Goal: Task Accomplishment & Management: Complete application form

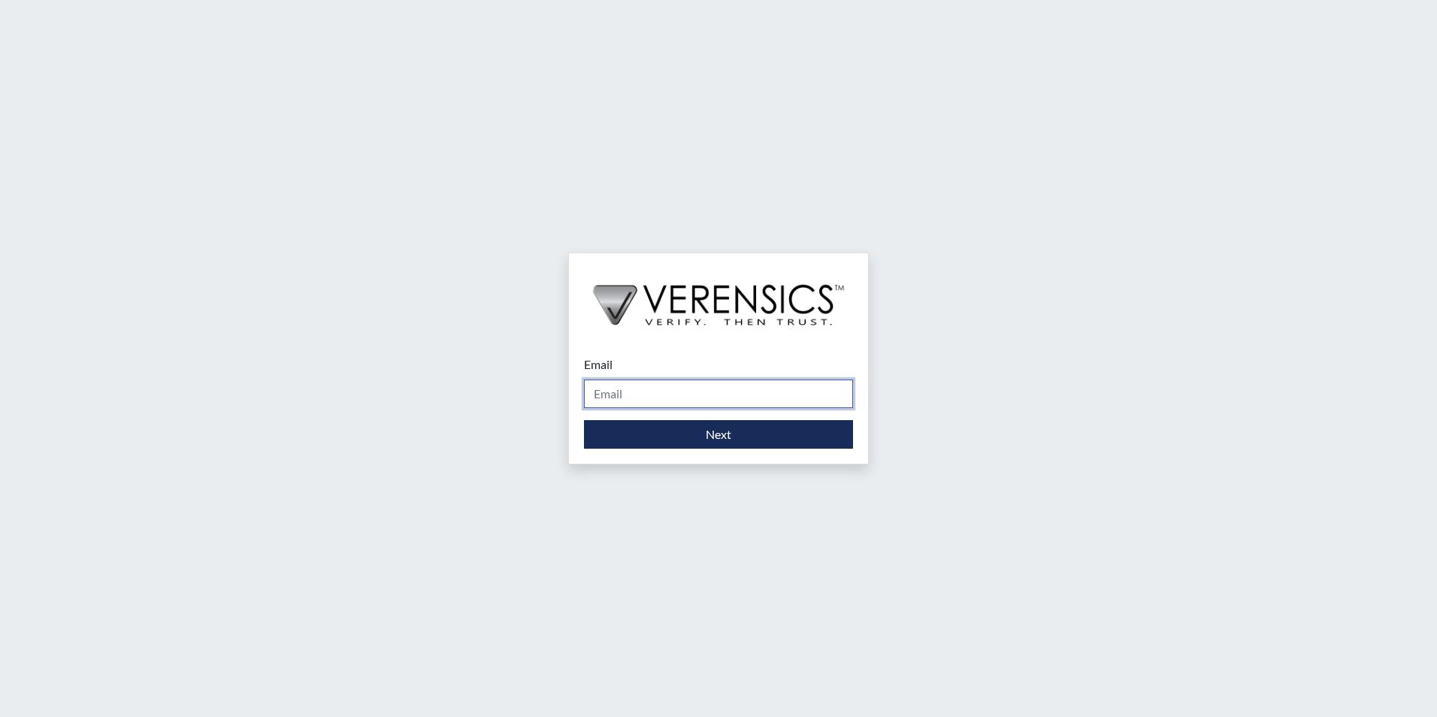
click at [627, 395] on input "Email" at bounding box center [718, 394] width 269 height 29
type input "[PERSON_NAME][EMAIL_ADDRESS][DOMAIN_NAME]"
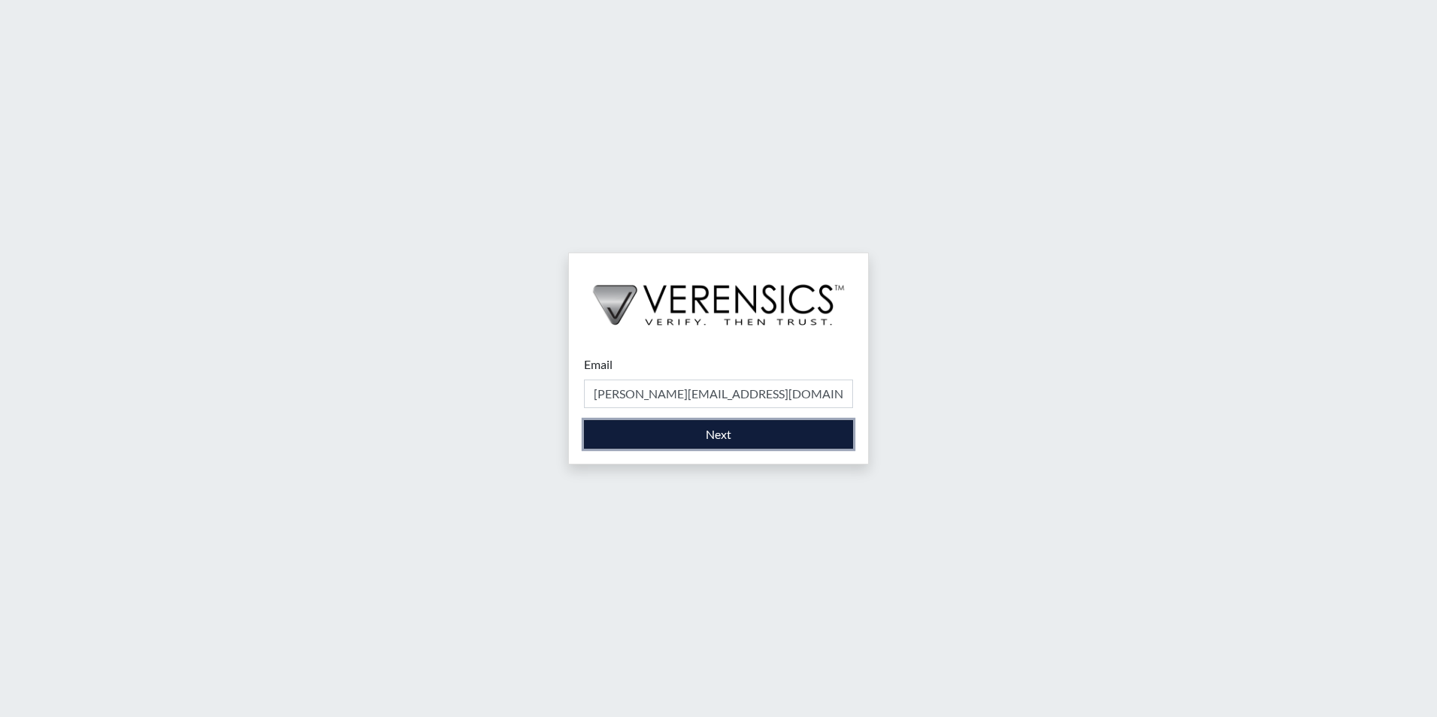
click at [722, 432] on button "Next" at bounding box center [718, 434] width 269 height 29
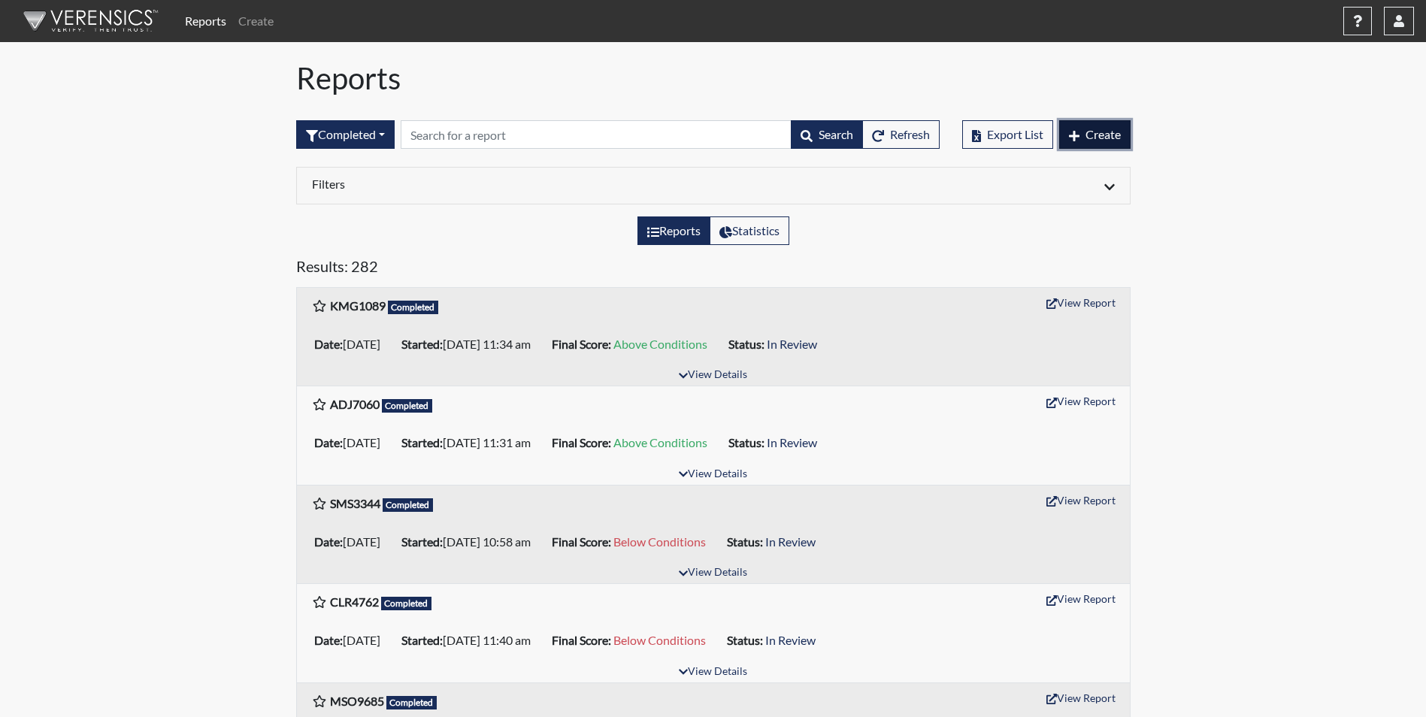
click at [1093, 140] on span "Create" at bounding box center [1103, 134] width 35 height 14
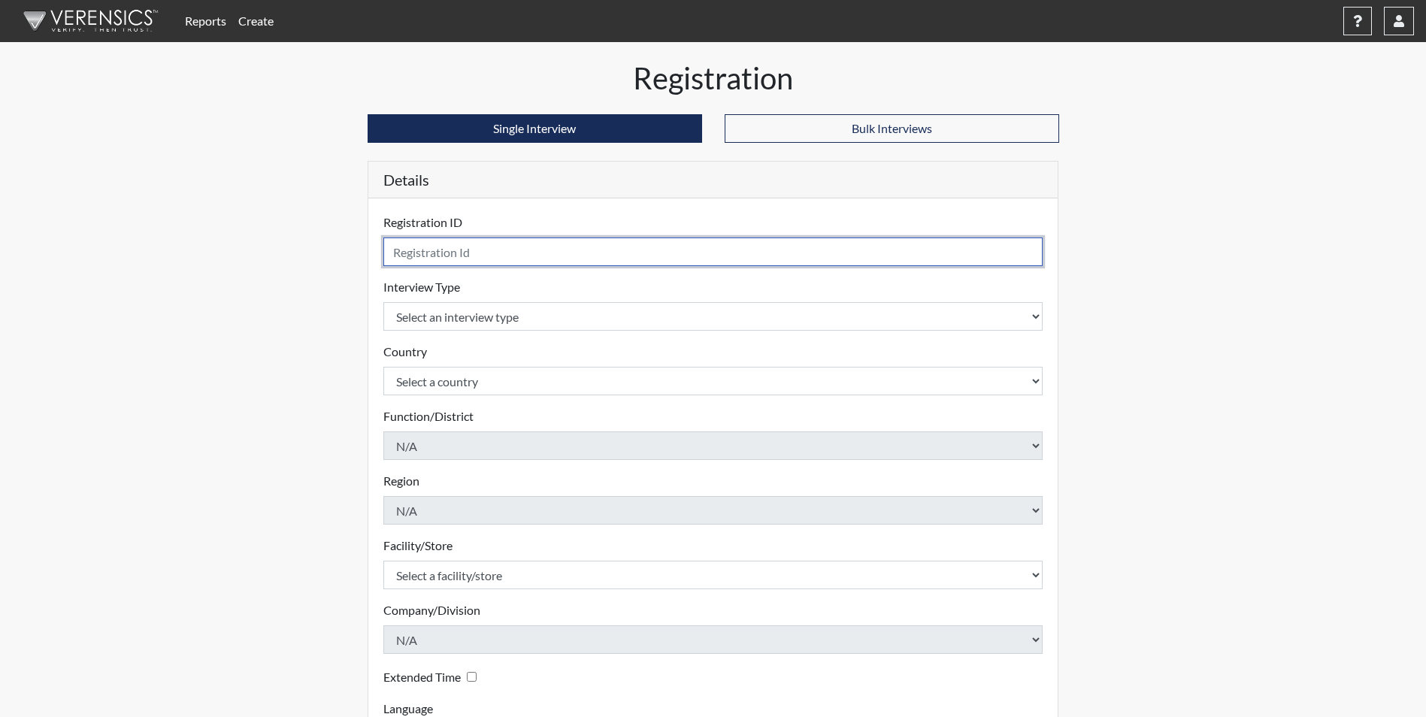
click at [437, 259] on input "text" at bounding box center [713, 252] width 660 height 29
type input "TLD2952"
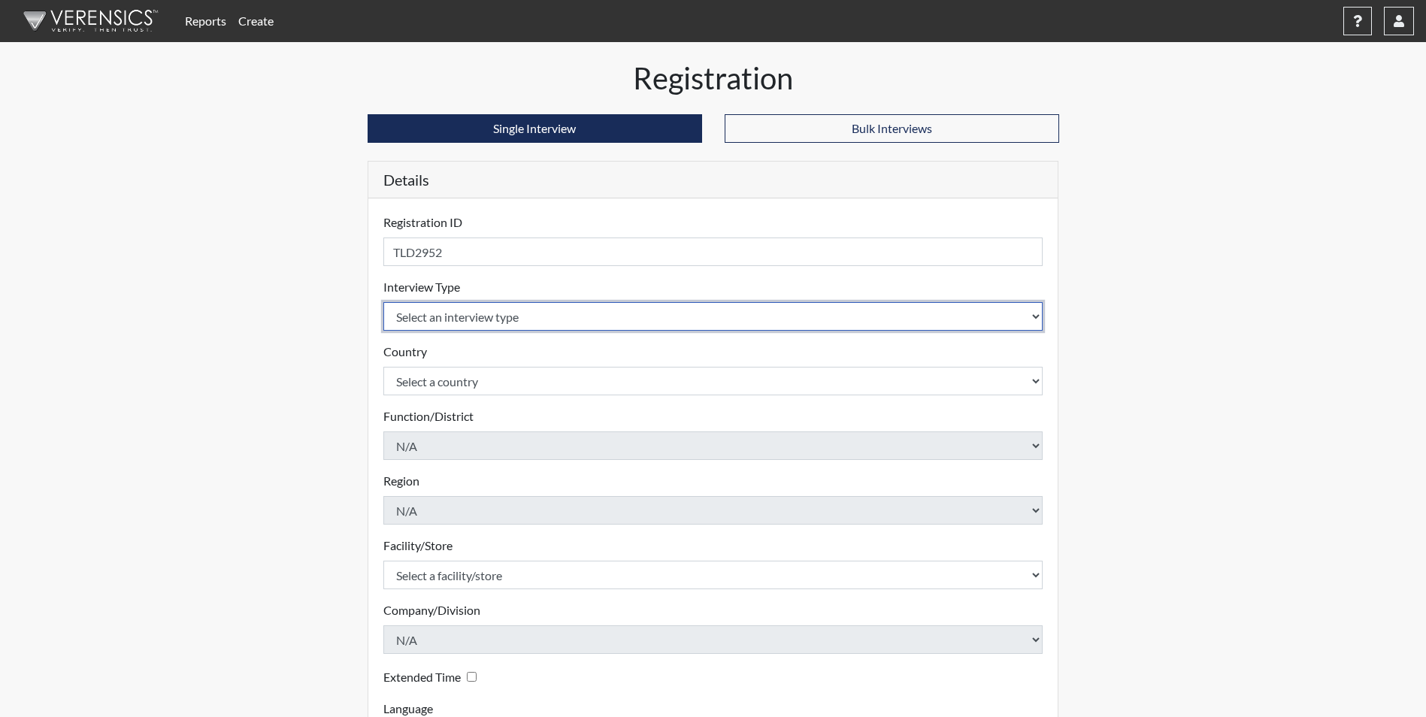
click at [469, 326] on select "Select an interview type Corrections Pre-Employment" at bounding box center [713, 316] width 660 height 29
select select "ff733e93-e1bf-11ea-9c9f-0eff0cf7eb8f"
click at [383, 302] on select "Select an interview type Corrections Pre-Employment" at bounding box center [713, 316] width 660 height 29
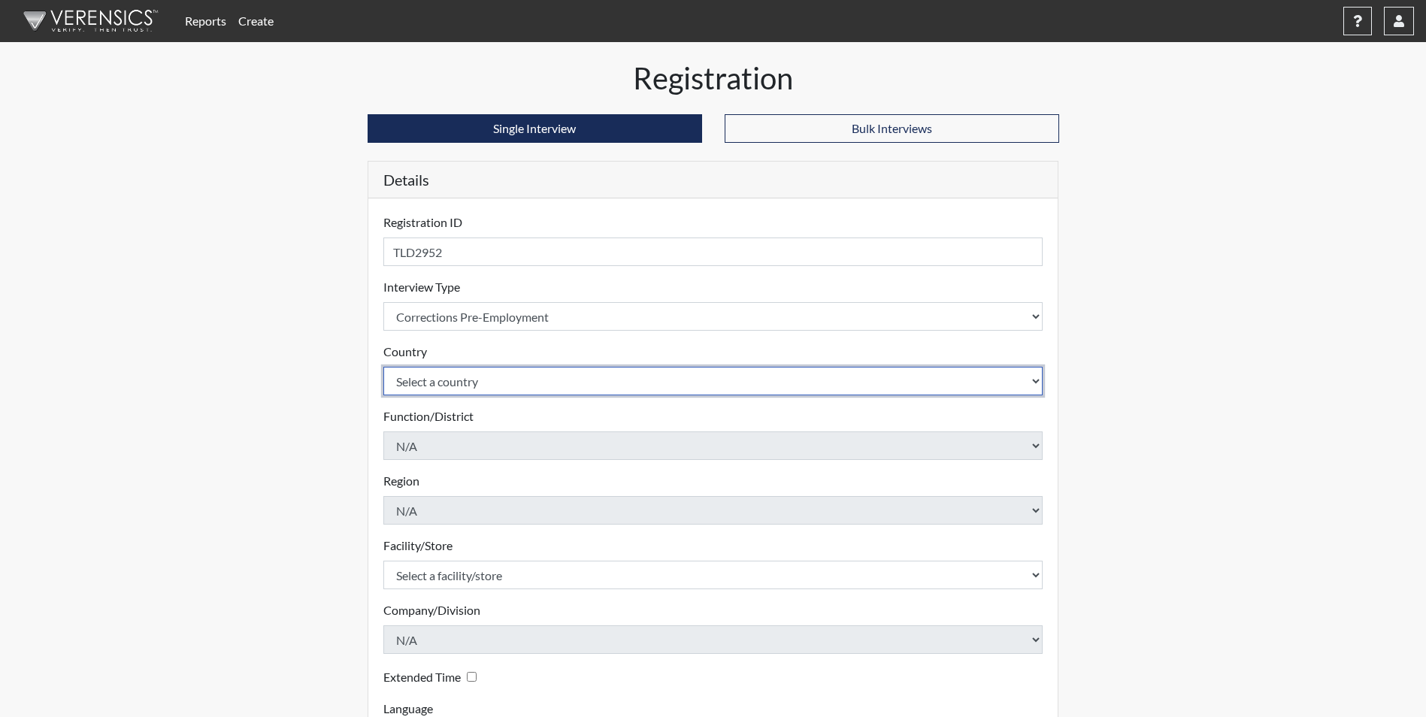
click at [451, 380] on select "Select a country [GEOGRAPHIC_DATA] [GEOGRAPHIC_DATA]" at bounding box center [713, 381] width 660 height 29
select select "united-states-of-[GEOGRAPHIC_DATA]"
click at [383, 367] on select "Select a country [GEOGRAPHIC_DATA] [GEOGRAPHIC_DATA]" at bounding box center [713, 381] width 660 height 29
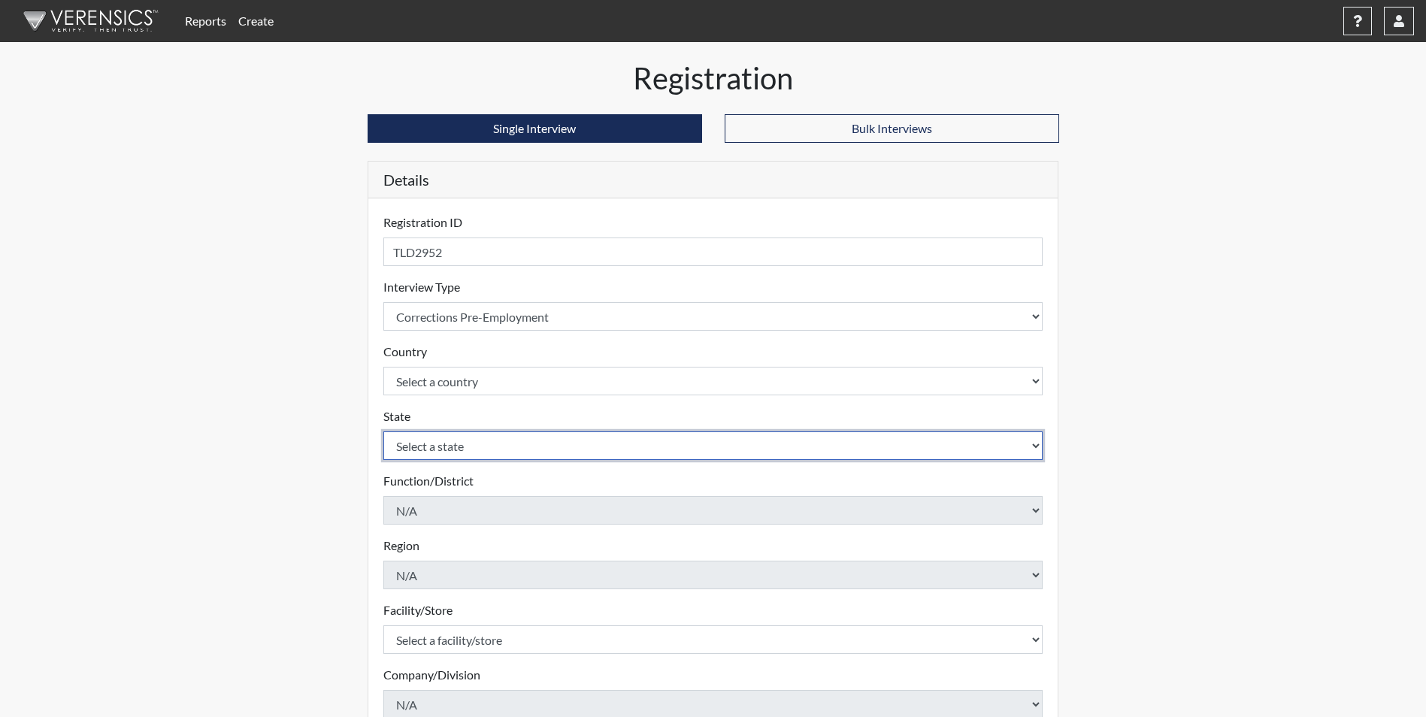
click at [489, 447] on select "Select a state [US_STATE] [US_STATE] [US_STATE] [US_STATE] [US_STATE] [US_STATE…" at bounding box center [713, 446] width 660 height 29
select select "GA"
click at [383, 432] on select "Select a state [US_STATE] [US_STATE] [US_STATE] [US_STATE] [US_STATE] [US_STATE…" at bounding box center [713, 446] width 660 height 29
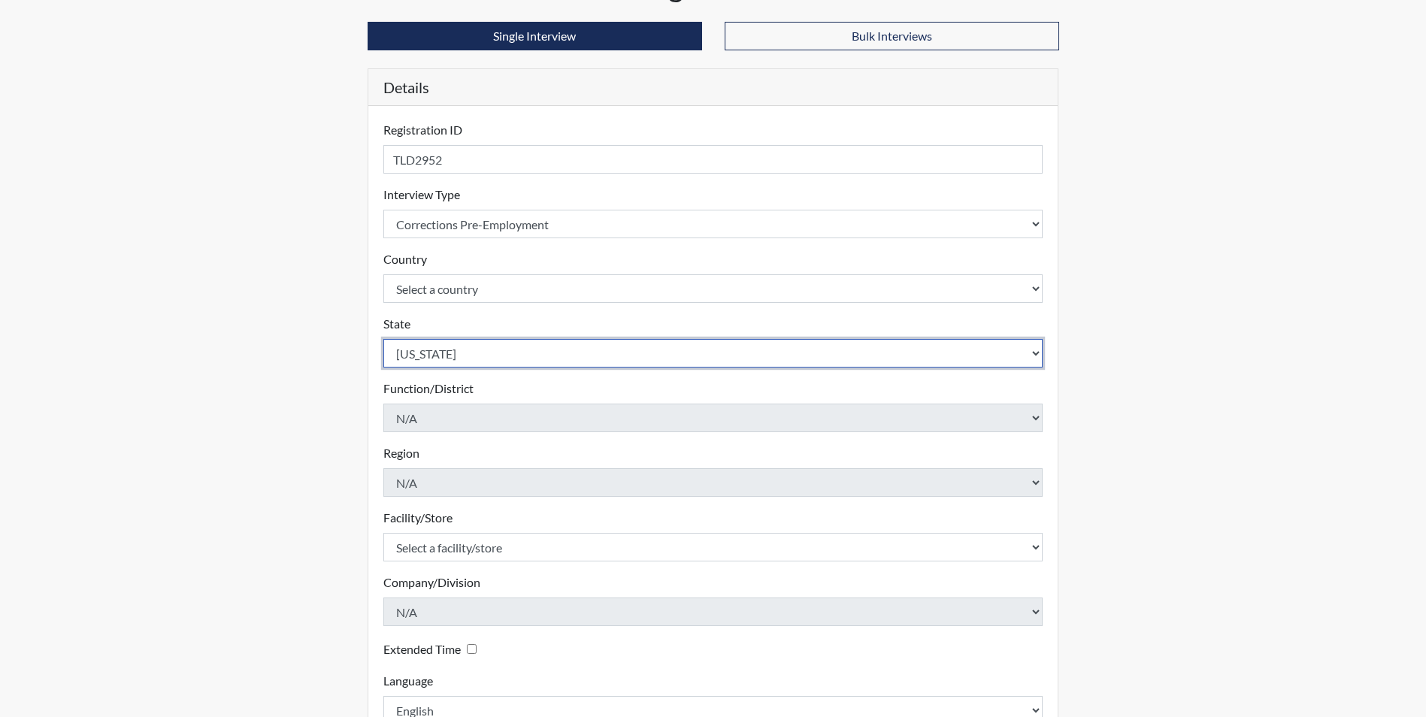
scroll to position [193, 0]
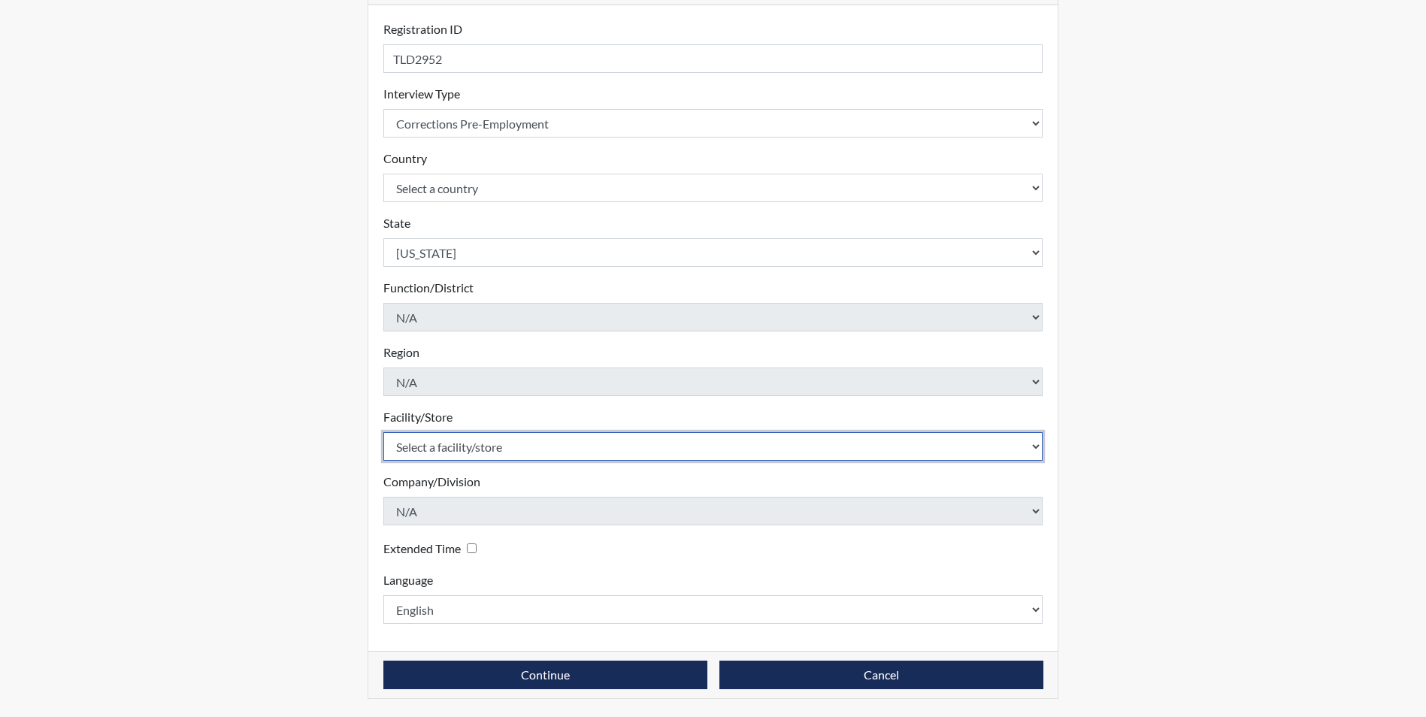
click at [450, 450] on select "Select a facility/store [PERSON_NAME]" at bounding box center [713, 446] width 660 height 29
select select "6cac2b59-3591-4b40-b097-ccfdafc86ef1"
click at [383, 432] on select "Select a facility/store [PERSON_NAME]" at bounding box center [713, 446] width 660 height 29
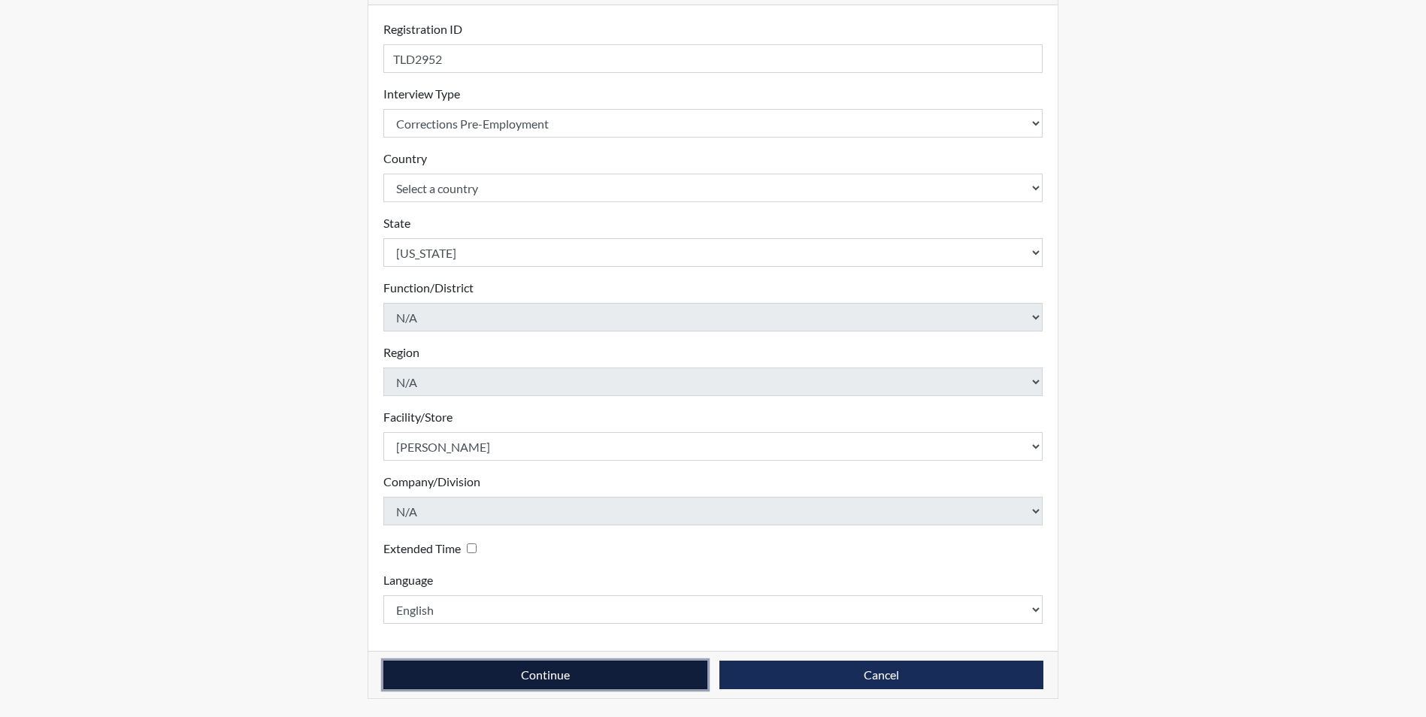
click at [600, 677] on button "Continue" at bounding box center [545, 675] width 324 height 29
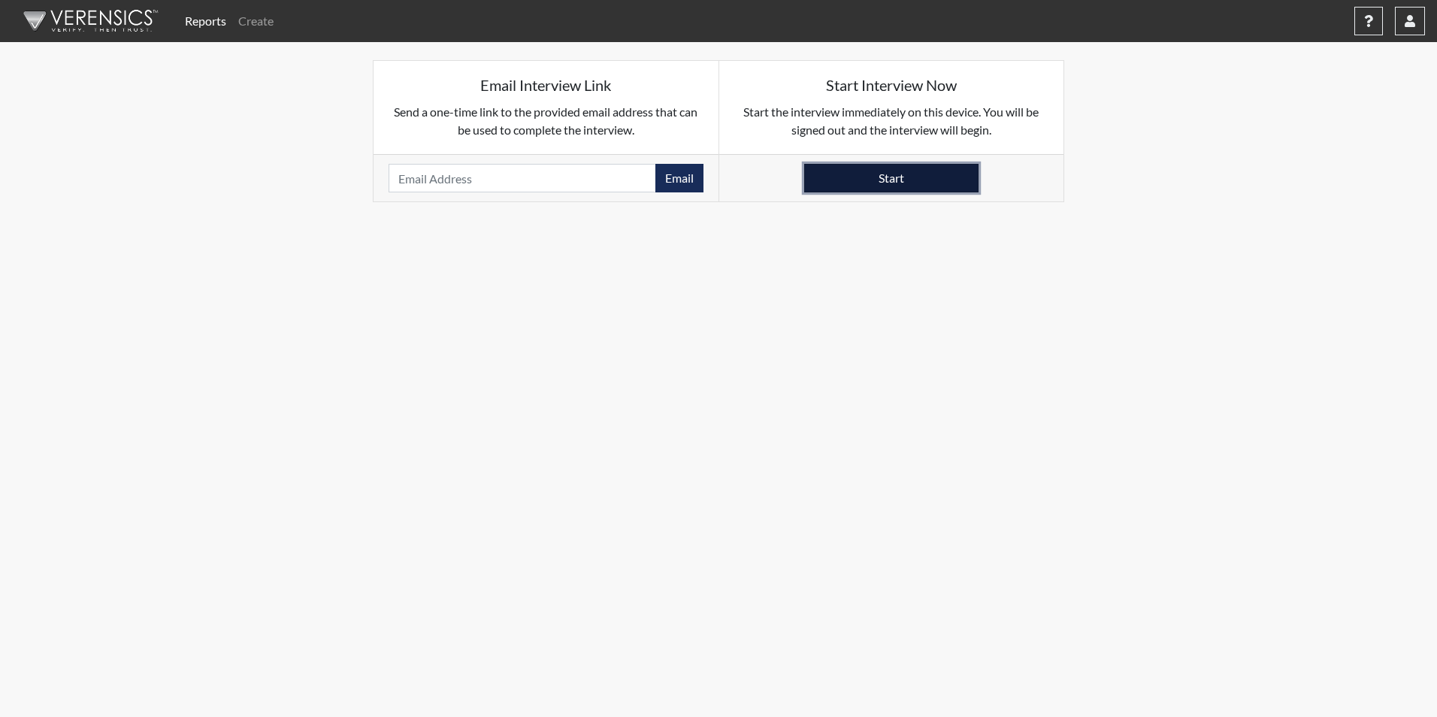
click at [879, 180] on button "Start" at bounding box center [891, 178] width 174 height 29
